Goal: Navigation & Orientation: Understand site structure

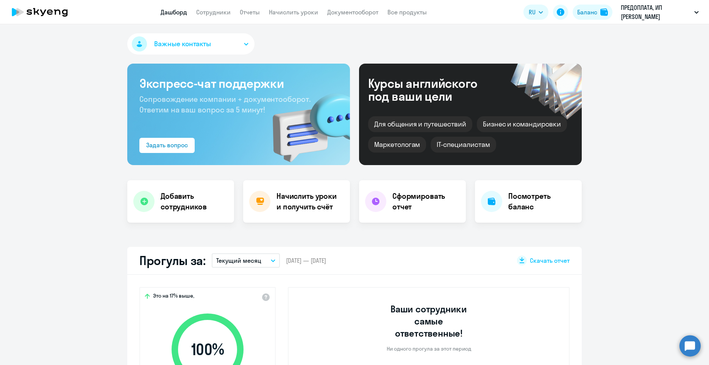
select select "30"
click at [482, 36] on div "Важные контакты" at bounding box center [354, 45] width 455 height 24
click at [489, 33] on div "Важные контакты Экспресс-чат поддержки Сопровождение компании + документооборот…" at bounding box center [354, 194] width 709 height 341
click at [221, 15] on link "Сотрудники" at bounding box center [213, 12] width 34 height 8
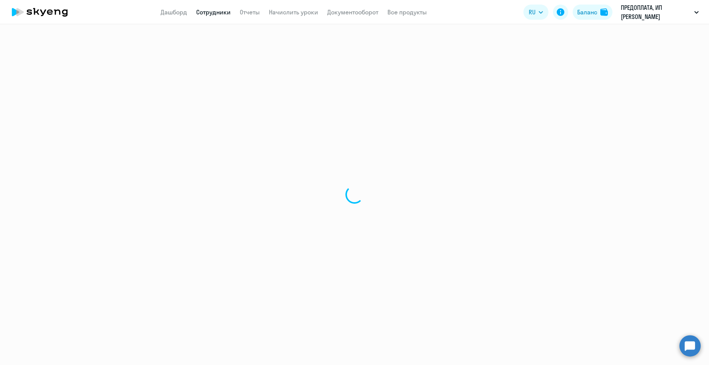
select select "30"
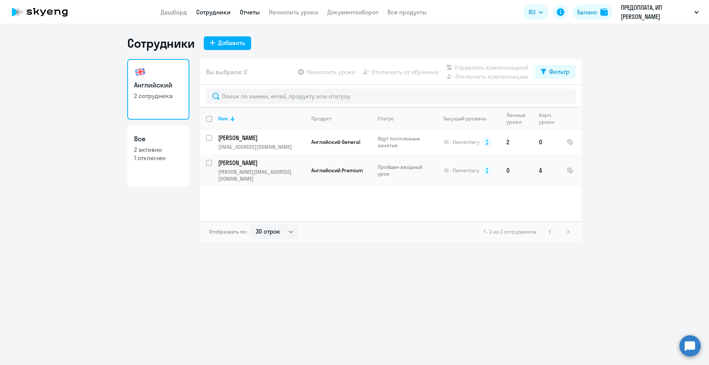
click at [251, 12] on link "Отчеты" at bounding box center [250, 12] width 20 height 8
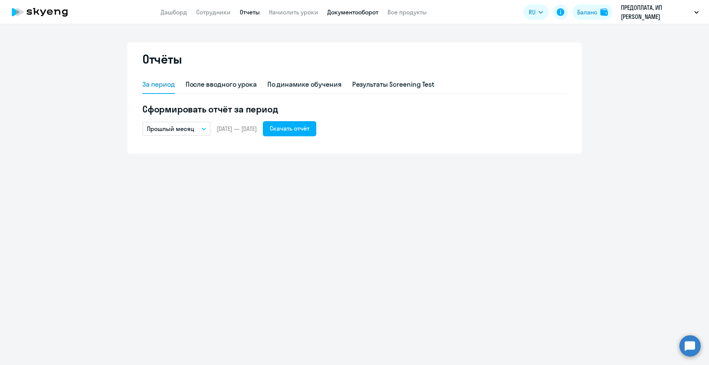
click at [370, 13] on link "Документооборот" at bounding box center [352, 12] width 51 height 8
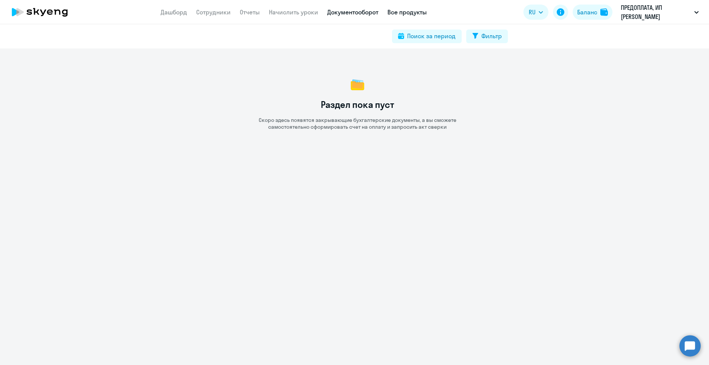
click at [412, 13] on link "Все продукты" at bounding box center [407, 12] width 39 height 8
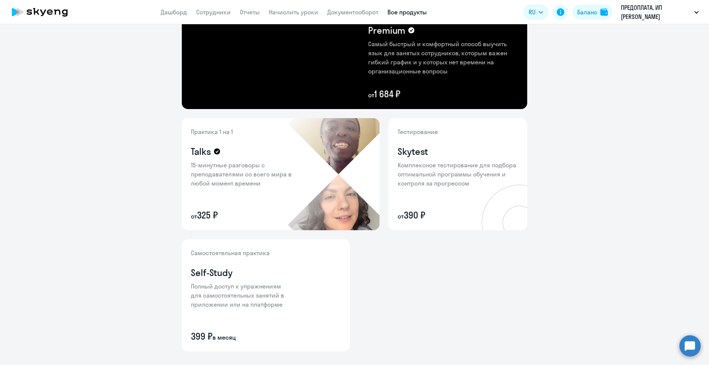
scroll to position [227, 0]
